Goal: Task Accomplishment & Management: Use online tool/utility

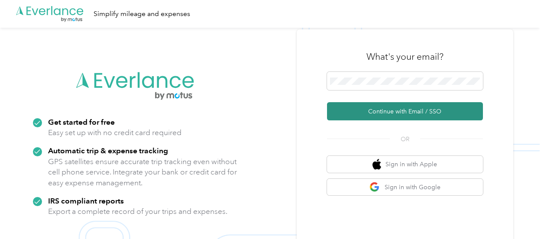
click at [389, 111] on button "Continue with Email / SSO" at bounding box center [405, 111] width 156 height 18
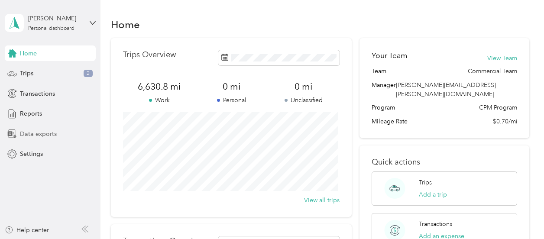
click at [40, 134] on span "Data exports" at bounding box center [38, 133] width 37 height 9
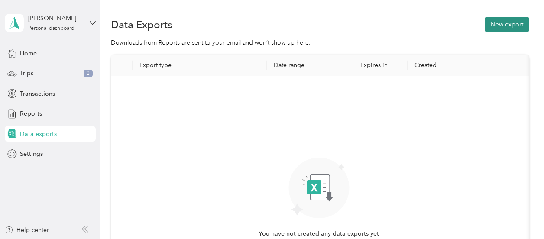
click at [510, 23] on button "New export" at bounding box center [506, 24] width 45 height 15
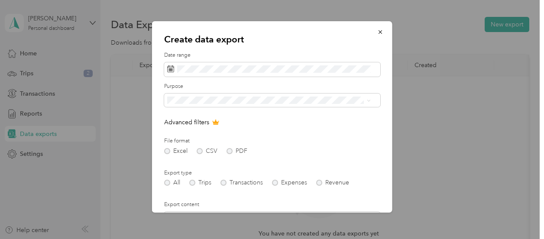
click at [167, 151] on div "Excel CSV PDF" at bounding box center [272, 151] width 216 height 6
click at [191, 184] on div "All Trips Transactions Expenses Revenue" at bounding box center [272, 183] width 216 height 6
click at [194, 181] on div "All Trips Transactions Expenses Revenue" at bounding box center [272, 183] width 216 height 6
click at [186, 130] on span "[PERSON_NAME] Supply" at bounding box center [204, 130] width 69 height 7
click at [168, 150] on div "Excel CSV PDF" at bounding box center [272, 151] width 216 height 6
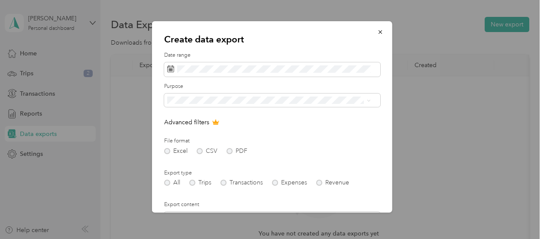
click at [193, 183] on div "All Trips Transactions Expenses Revenue" at bounding box center [272, 183] width 216 height 6
click at [216, 122] on icon at bounding box center [216, 122] width 6 height 5
click at [179, 122] on p "Advanced filters" at bounding box center [272, 122] width 216 height 9
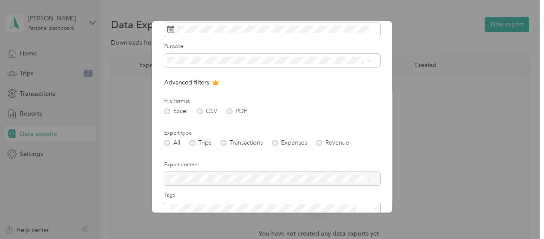
scroll to position [87, 0]
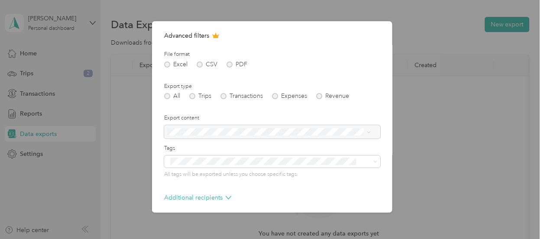
click at [193, 96] on div "All Trips Transactions Expenses Revenue" at bounding box center [272, 96] width 216 height 6
click at [227, 196] on icon at bounding box center [229, 198] width 6 height 6
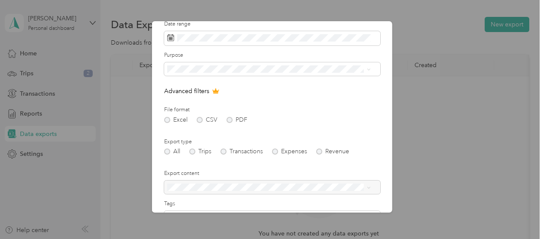
scroll to position [0, 0]
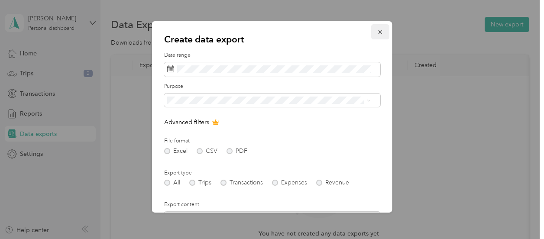
click at [378, 33] on icon "button" at bounding box center [379, 31] width 3 height 3
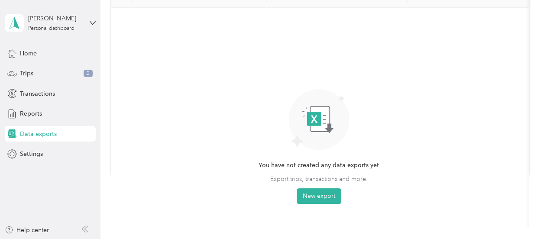
scroll to position [87, 0]
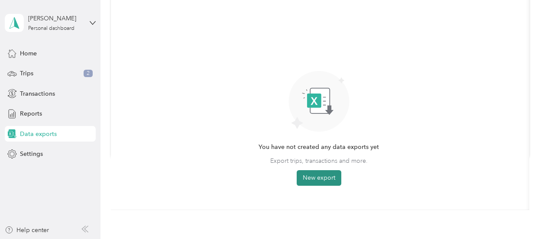
click at [327, 174] on button "New export" at bounding box center [319, 178] width 45 height 16
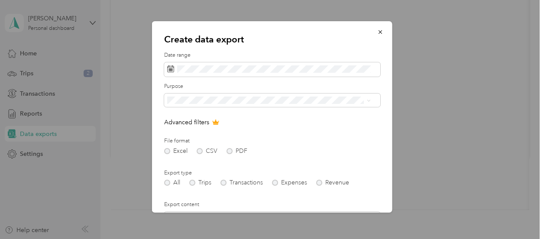
click at [188, 131] on div "Johnstone Supply" at bounding box center [268, 130] width 197 height 9
click at [167, 149] on div "Excel CSV PDF" at bounding box center [272, 151] width 216 height 6
click at [216, 122] on icon at bounding box center [216, 122] width 6 height 5
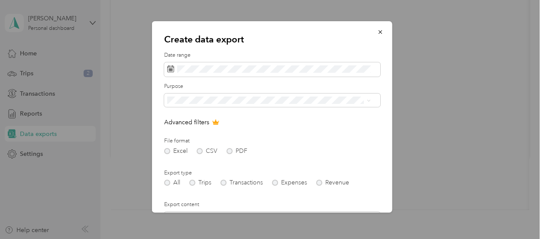
click at [171, 124] on p "Advanced filters" at bounding box center [272, 122] width 216 height 9
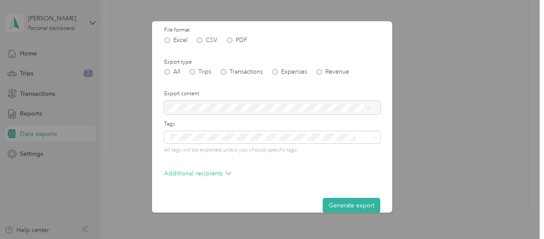
scroll to position [123, 0]
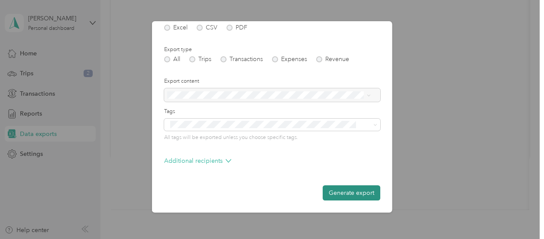
click at [342, 191] on button "Generate export" at bounding box center [351, 192] width 58 height 15
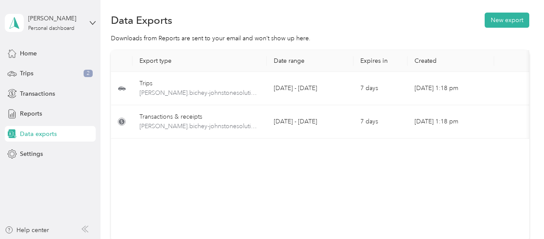
scroll to position [0, 0]
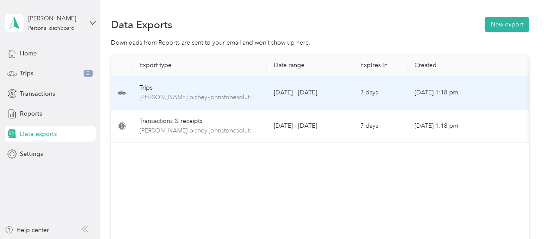
click at [284, 94] on td "September 1 - 29, 2025" at bounding box center [310, 92] width 87 height 33
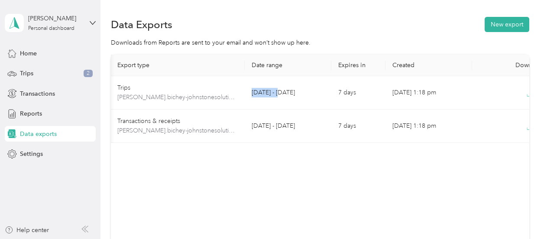
scroll to position [0, 54]
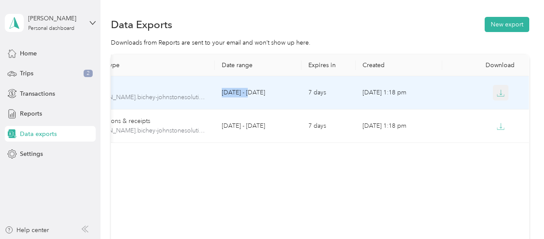
click at [499, 92] on icon "button" at bounding box center [500, 93] width 8 height 8
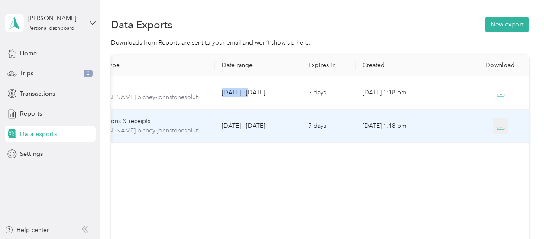
click at [500, 127] on icon "button" at bounding box center [501, 125] width 3 height 5
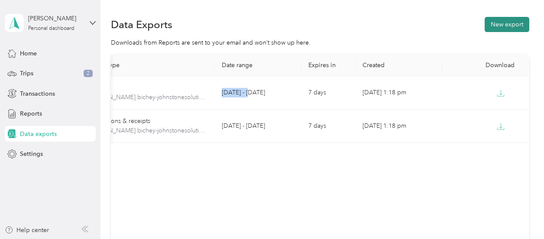
click at [505, 24] on button "New export" at bounding box center [506, 24] width 45 height 15
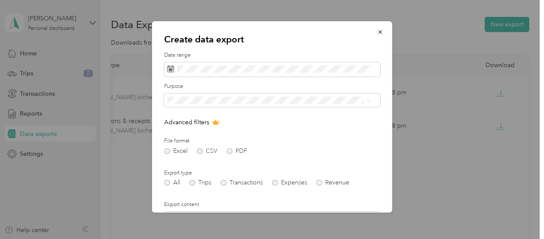
click at [229, 151] on div "Excel CSV PDF" at bounding box center [272, 151] width 216 height 6
click at [199, 131] on div "Johnstone Supply" at bounding box center [268, 130] width 197 height 9
click at [221, 183] on div "All Trips Transactions Expenses Revenue" at bounding box center [272, 183] width 216 height 6
click at [229, 152] on div "Excel CSV PDF" at bounding box center [272, 151] width 216 height 6
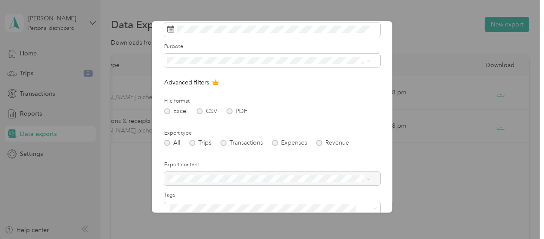
scroll to position [123, 0]
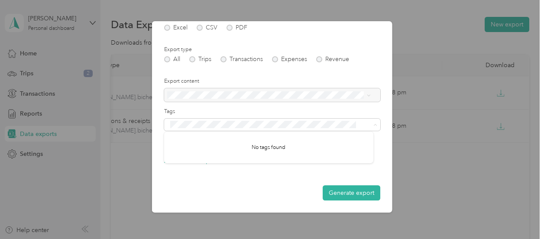
click at [217, 175] on form "Date range Purpose Advanced filters File format Excel CSV PDF Export type All T…" at bounding box center [272, 64] width 216 height 272
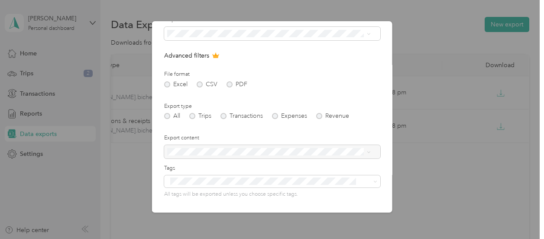
scroll to position [80, 0]
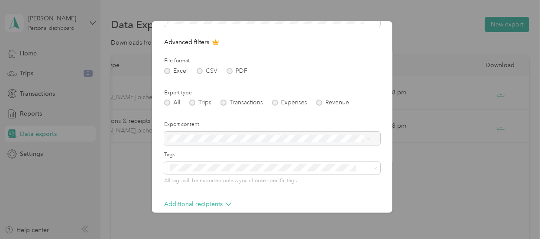
click at [218, 42] on icon at bounding box center [215, 42] width 7 height 7
click at [229, 71] on div "Excel CSV PDF" at bounding box center [272, 71] width 216 height 6
